Goal: Task Accomplishment & Management: Use online tool/utility

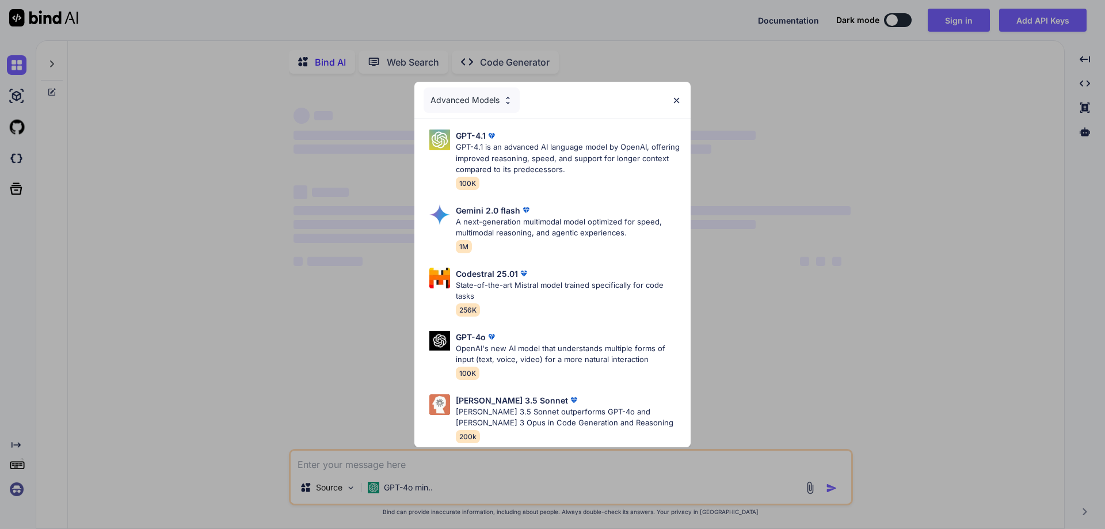
click at [792, 94] on div "Advanced Models GPT-4.1 GPT-4.1 is an advanced AI language model by OpenAI, off…" at bounding box center [552, 264] width 1105 height 529
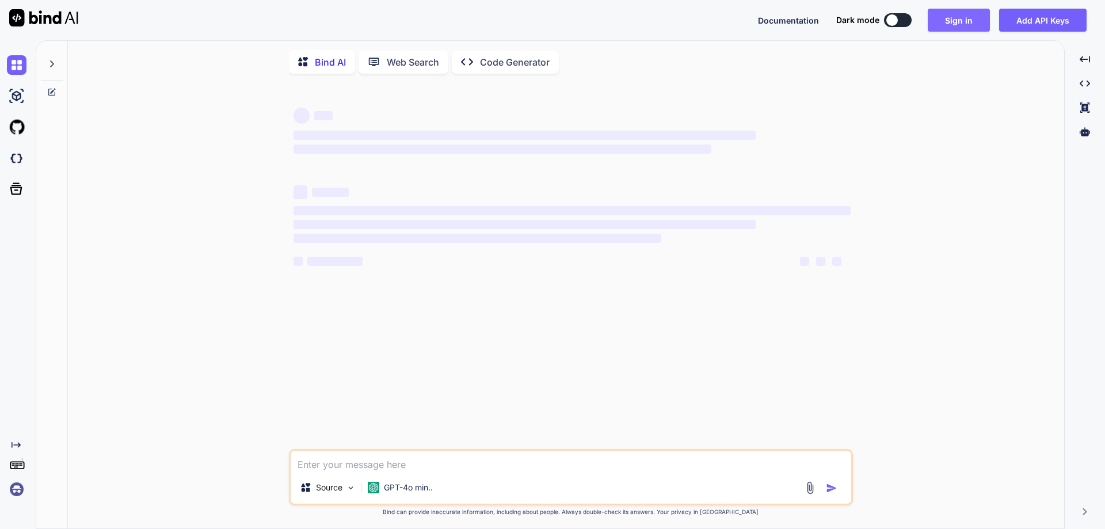
click at [960, 21] on button "Sign in" at bounding box center [959, 20] width 62 height 23
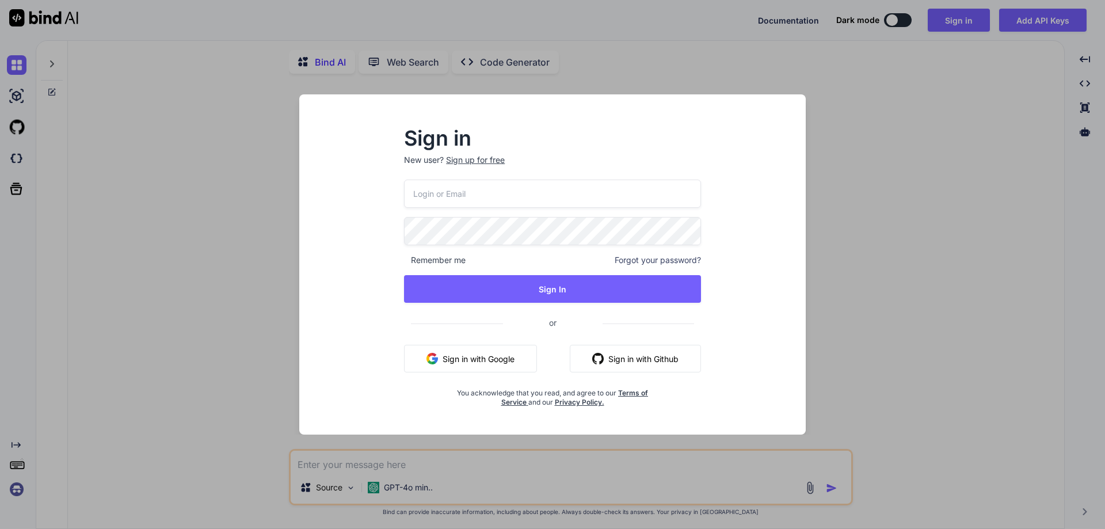
click at [560, 199] on input "email" at bounding box center [552, 194] width 297 height 28
paste input "[EMAIL_ADDRESS][DOMAIN_NAME]"
type input "[EMAIL_ADDRESS][DOMAIN_NAME]"
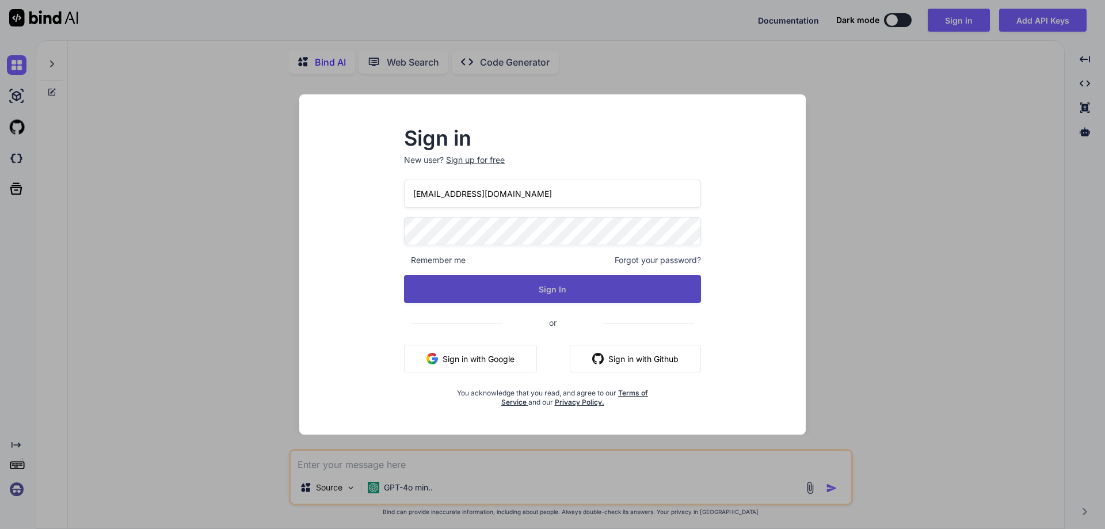
click at [405, 295] on button "Sign In" at bounding box center [552, 289] width 297 height 28
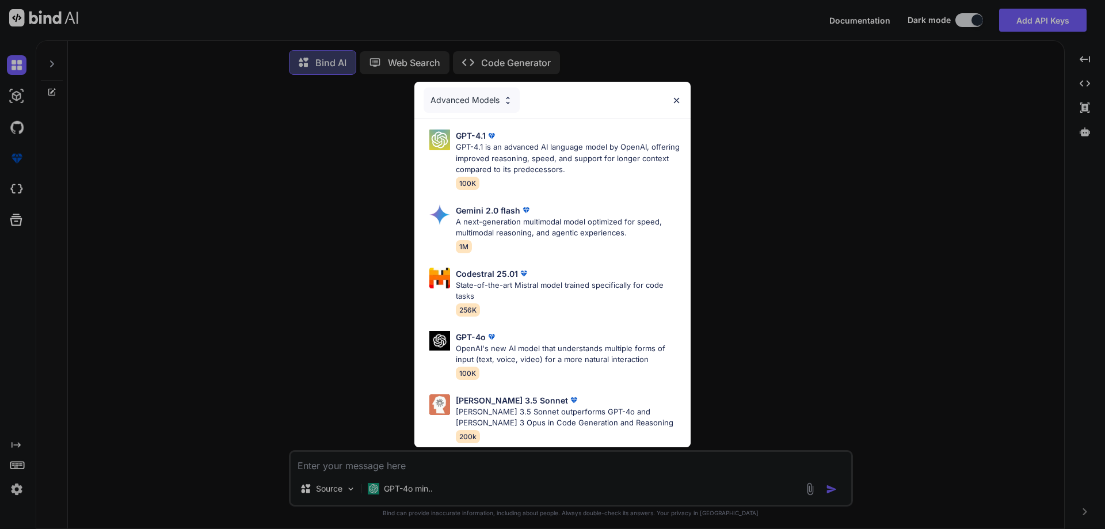
click at [770, 176] on div "Advanced Models GPT-4.1 GPT-4.1 is an advanced AI language model by OpenAI, off…" at bounding box center [552, 264] width 1105 height 529
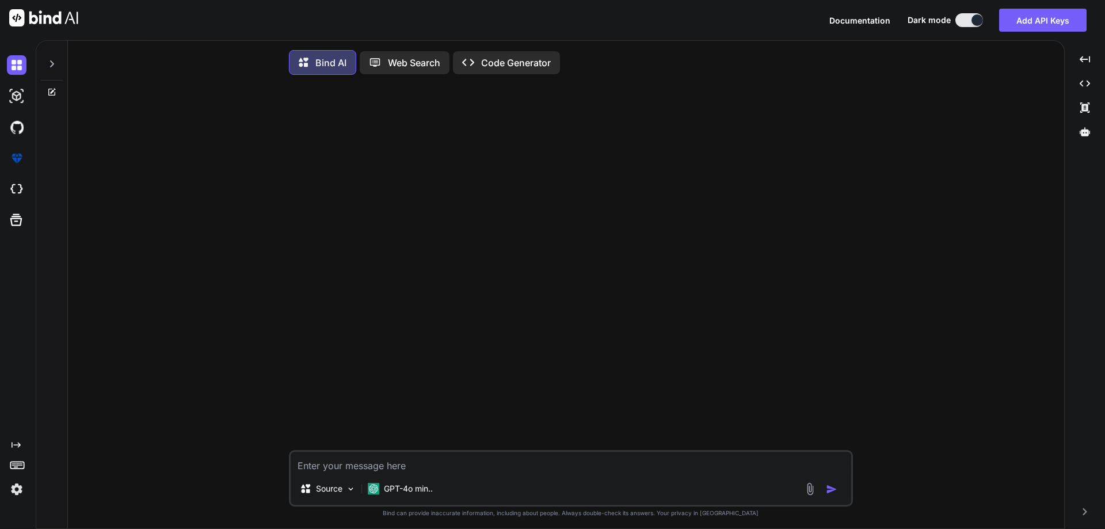
click at [431, 462] on textarea at bounding box center [571, 462] width 560 height 21
click at [367, 466] on textarea at bounding box center [571, 462] width 560 height 21
paste textarea "INNER JOIN OrderDetails ODD ON ODD.ProductId=SC.Ubacare_productId AND (PM.PackS…"
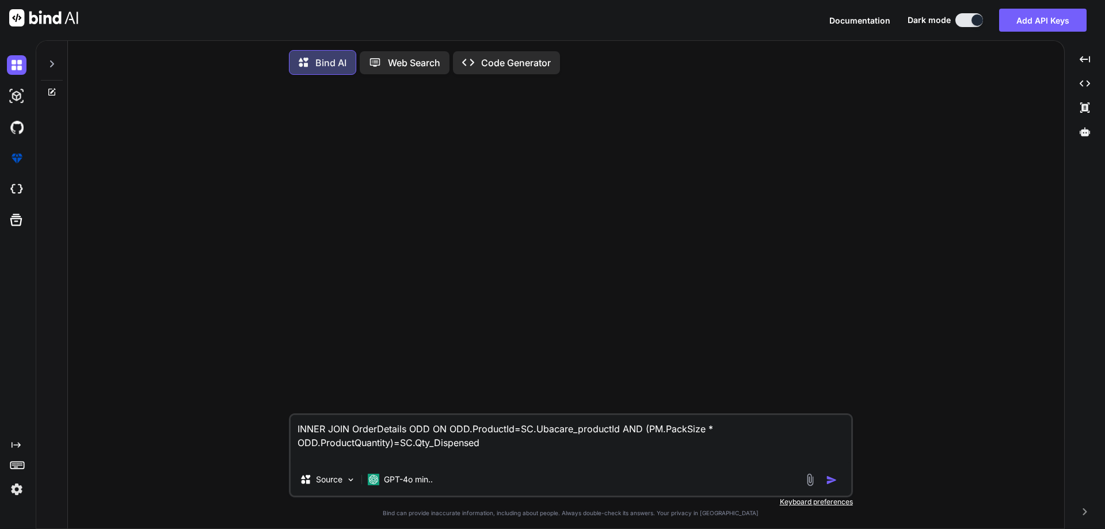
paste textarea "PM.PackSize"
click at [377, 447] on textarea "INNER JOIN OrderDetails ODD ON ODD.ProductId=SC.Ubacare_productId AND (PM.PackS…" at bounding box center [571, 439] width 560 height 48
click at [425, 461] on textarea "INNER JOIN OrderDetails ODD ON ODD.ProductId=SC.Ubacare_productId AND (PM.PackS…" at bounding box center [571, 439] width 560 height 48
paste textarea "ProductQuantity"
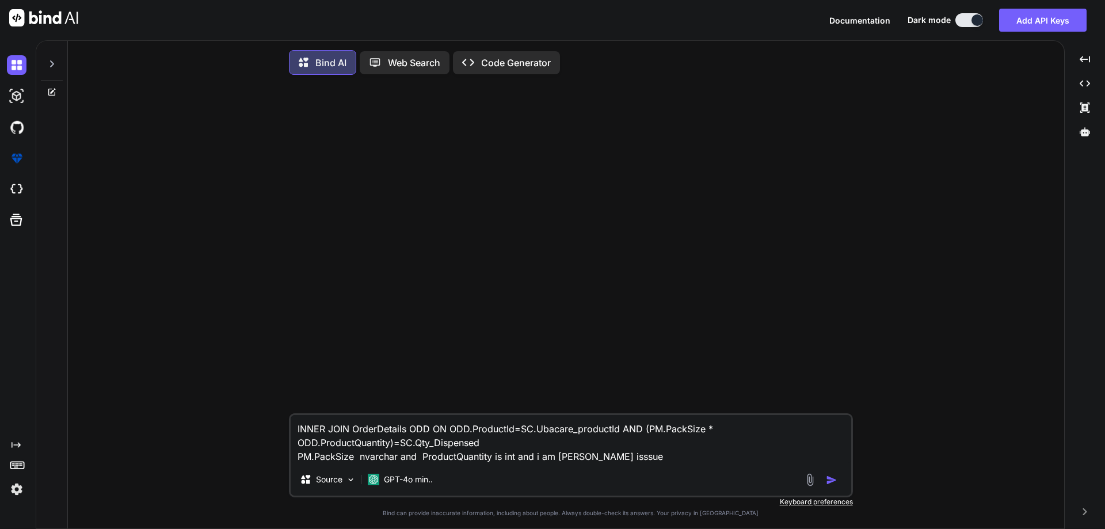
paste textarea "Msg 245, Level 16, State 1, Line 80 Conversion failed when converting the nvarc…"
type textarea "INNER JOIN OrderDetails ODD ON ODD.ProductId=SC.Ubacare_productId AND (PM.PackS…"
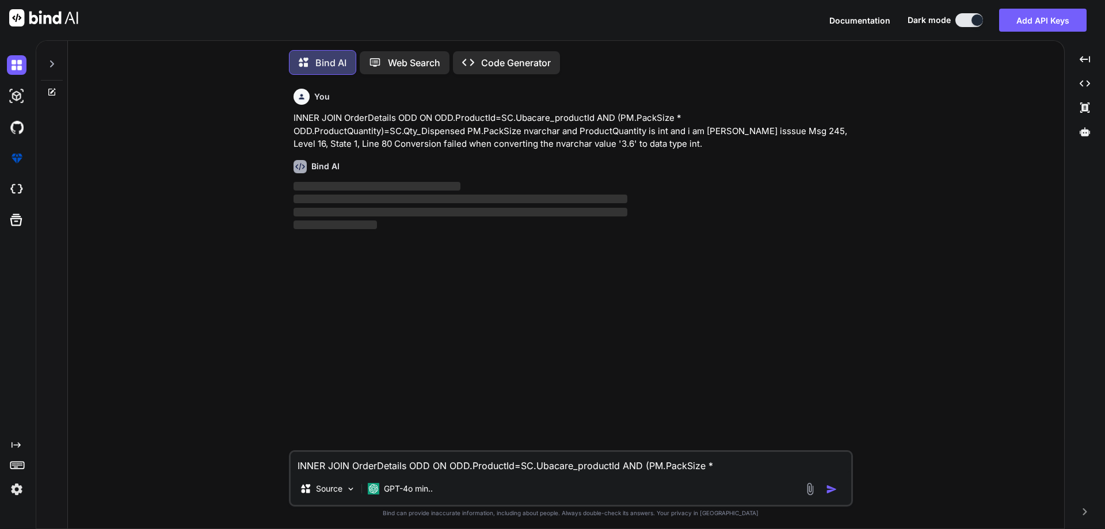
scroll to position [6, 0]
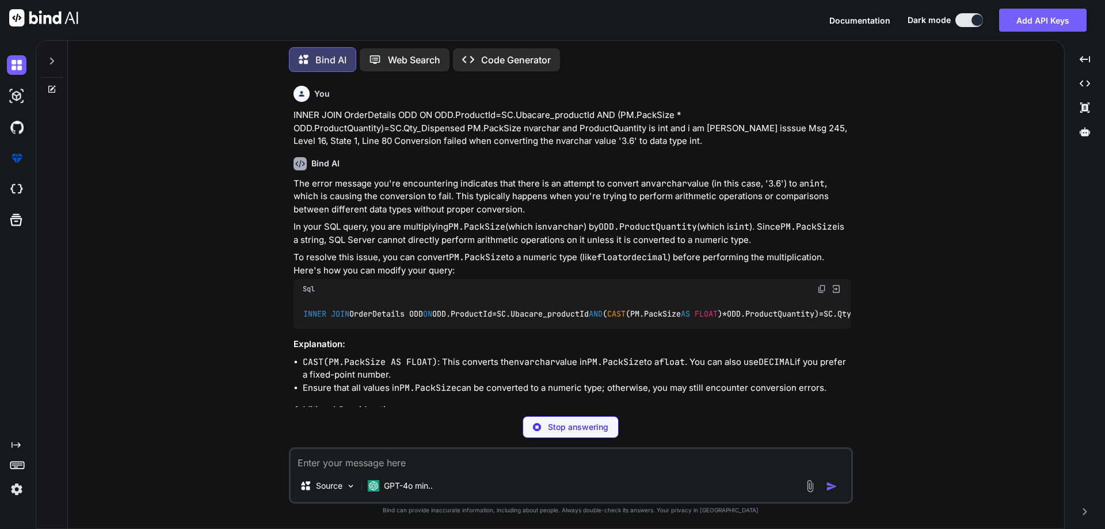
click at [818, 285] on img at bounding box center [821, 288] width 9 height 9
